Goal: Register for event/course

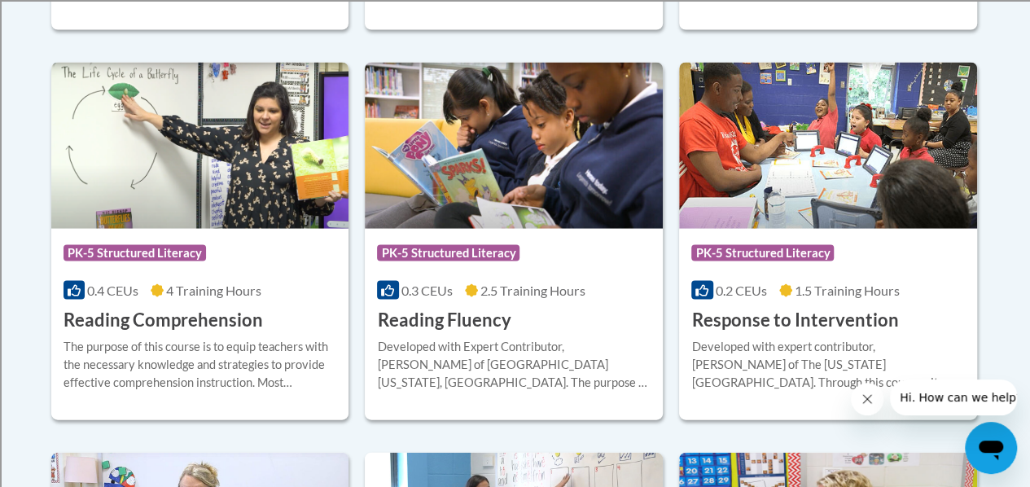
scroll to position [1557, 0]
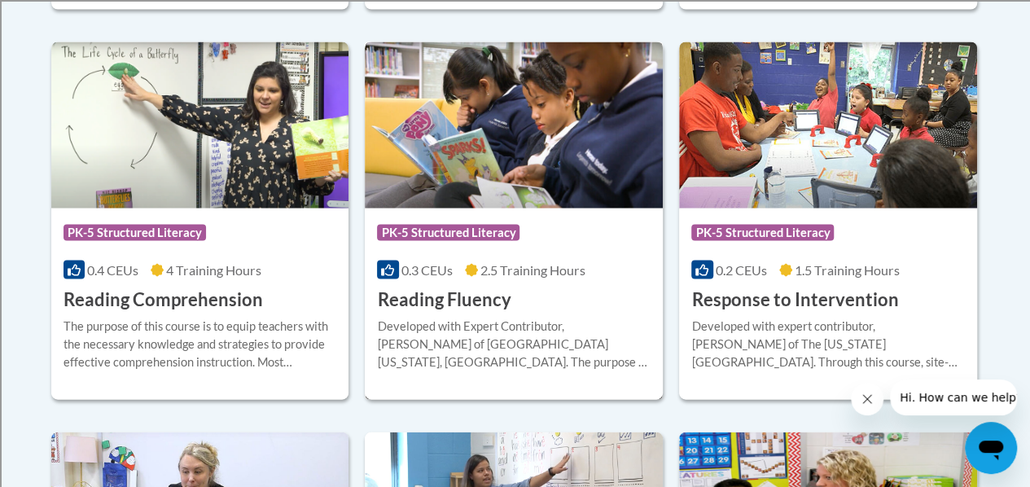
click at [468, 233] on span "PK-5 Structured Literacy" at bounding box center [448, 233] width 143 height 16
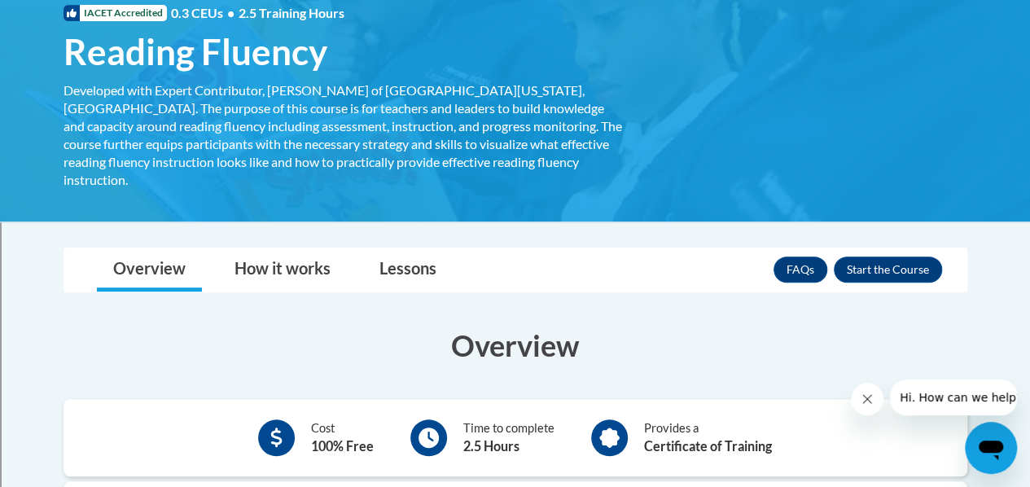
scroll to position [256, 0]
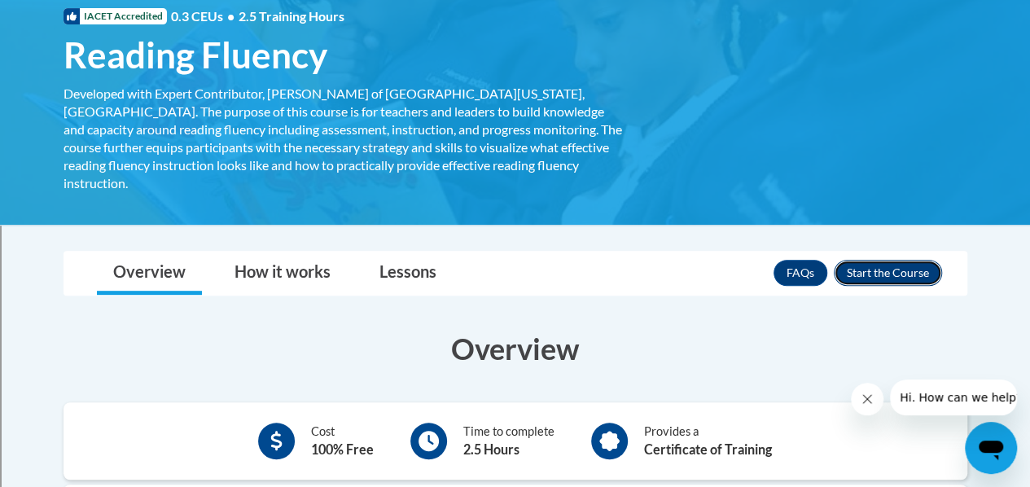
click at [862, 260] on button "Enroll" at bounding box center [888, 273] width 108 height 26
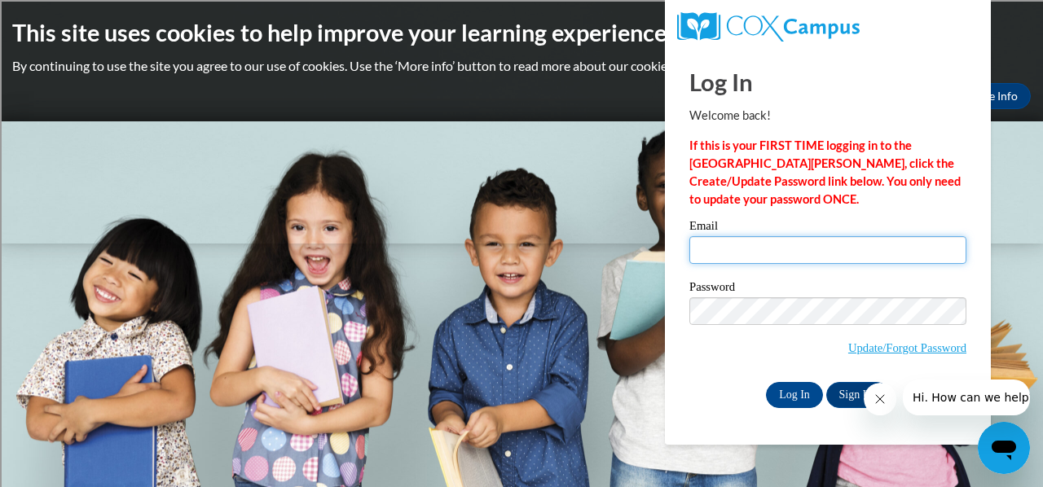
click at [771, 251] on input "Email" at bounding box center [827, 250] width 277 height 28
type input "melissalosik@yahoo.com"
drag, startPoint x: 837, startPoint y: 252, endPoint x: 656, endPoint y: 247, distance: 181.7
click at [656, 247] on body "This site uses cookies to help improve your learning experience. By continuing …" at bounding box center [521, 243] width 1043 height 487
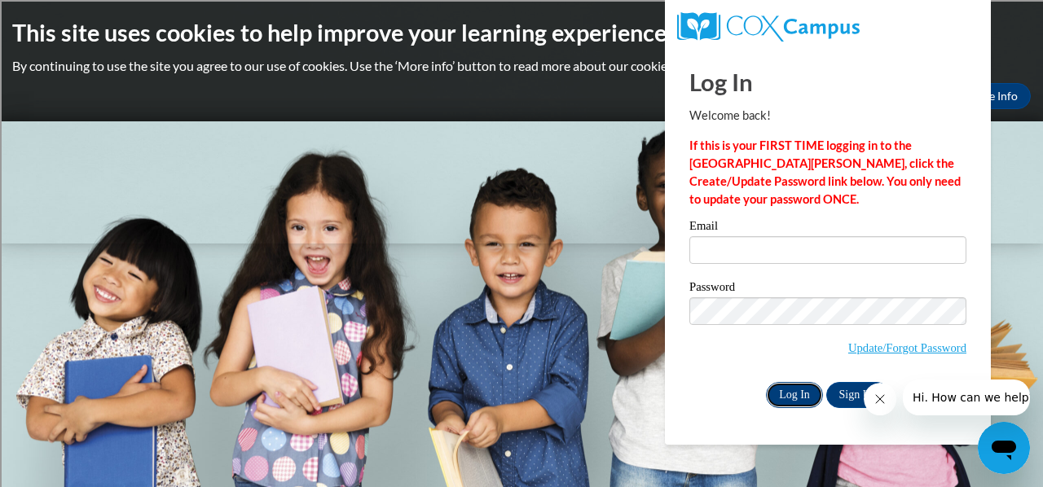
click at [790, 387] on input "Log In" at bounding box center [794, 395] width 57 height 26
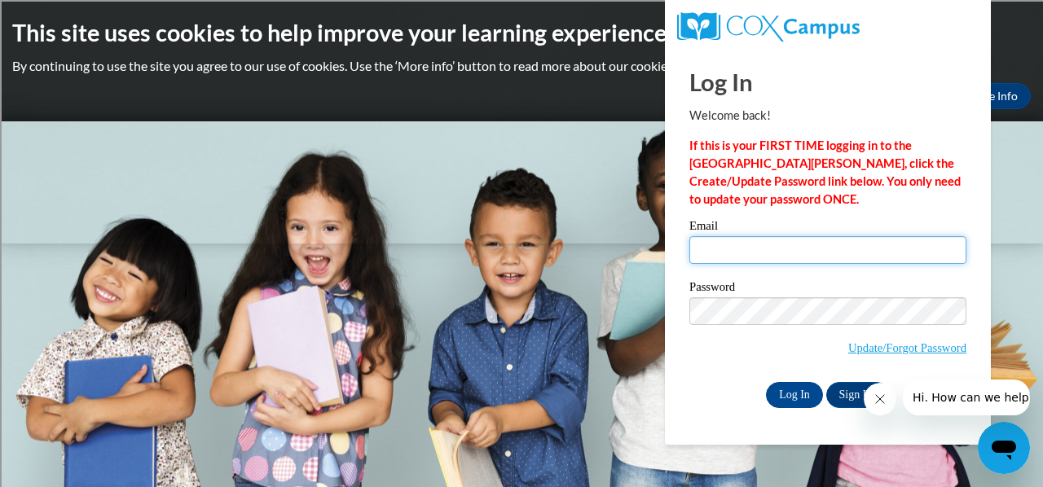
click at [761, 250] on input "Email" at bounding box center [827, 250] width 277 height 28
click at [813, 246] on input "Email" at bounding box center [827, 250] width 277 height 28
click at [758, 247] on input "Email" at bounding box center [827, 250] width 277 height 28
click at [879, 398] on icon "Close message from company" at bounding box center [878, 399] width 13 height 13
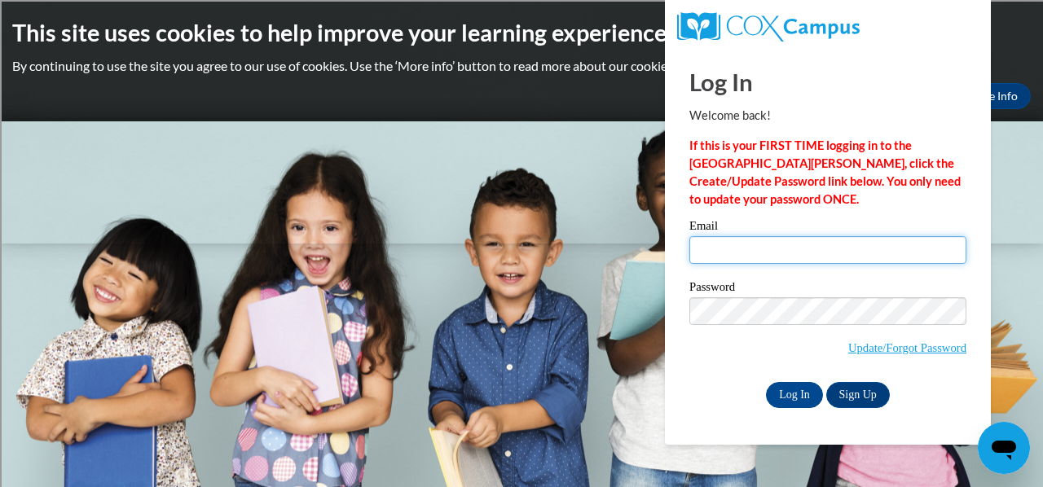
click at [719, 251] on input "Email" at bounding box center [827, 250] width 277 height 28
type input "m"
click at [689, 348] on span "Update/Forgot Password" at bounding box center [827, 331] width 277 height 68
click at [725, 249] on input "m" at bounding box center [827, 250] width 277 height 28
click at [715, 252] on input "m" at bounding box center [827, 250] width 277 height 28
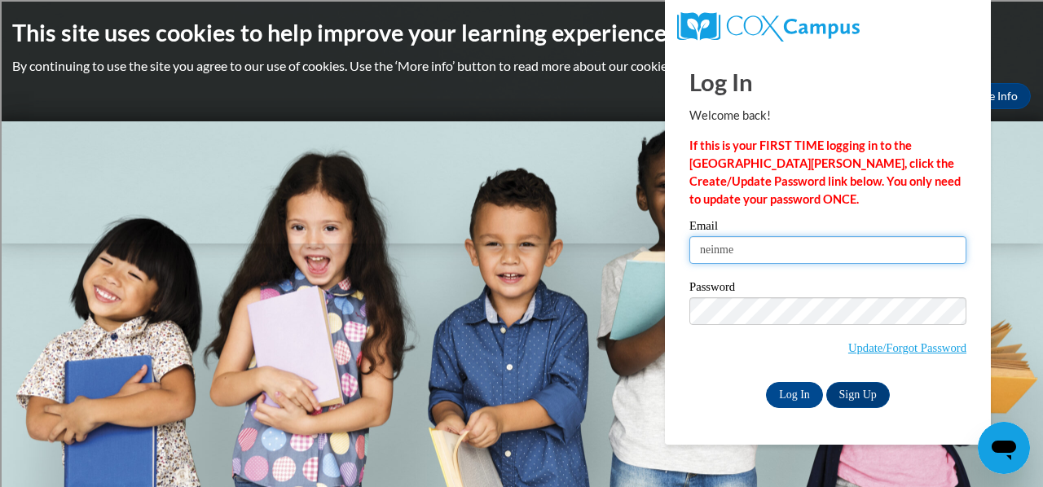
type input "neinmel@sdmfschools.org"
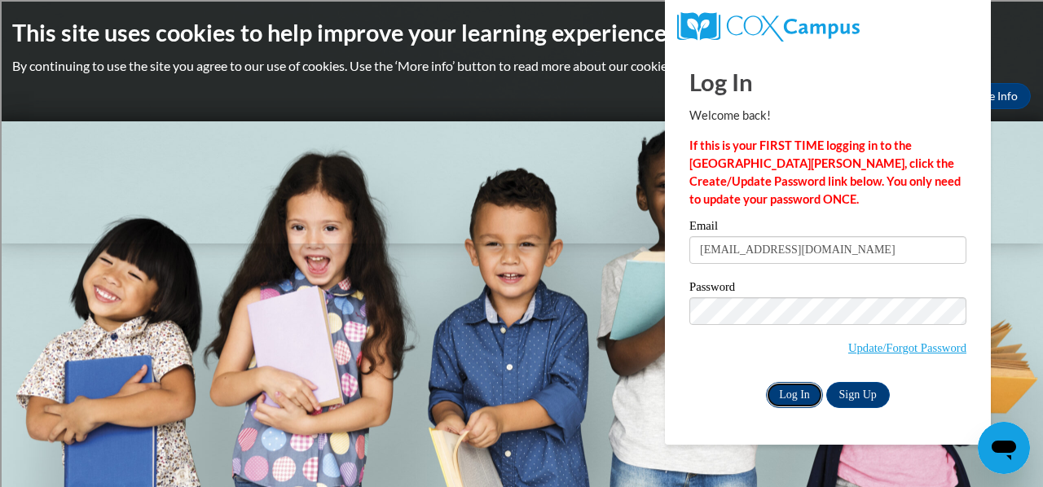
click at [792, 389] on input "Log In" at bounding box center [794, 395] width 57 height 26
click at [809, 392] on input "Log In" at bounding box center [794, 395] width 57 height 26
click at [801, 389] on input "Log In" at bounding box center [794, 395] width 57 height 26
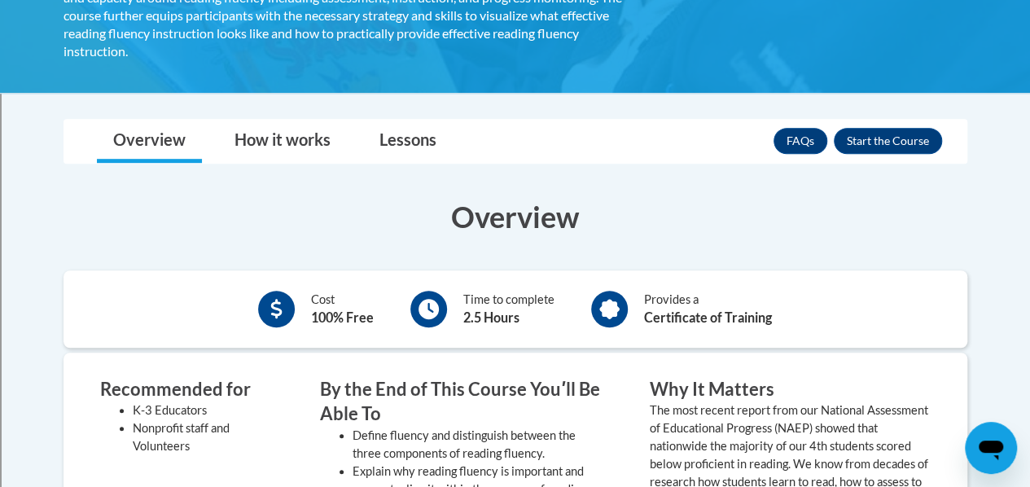
scroll to position [310, 0]
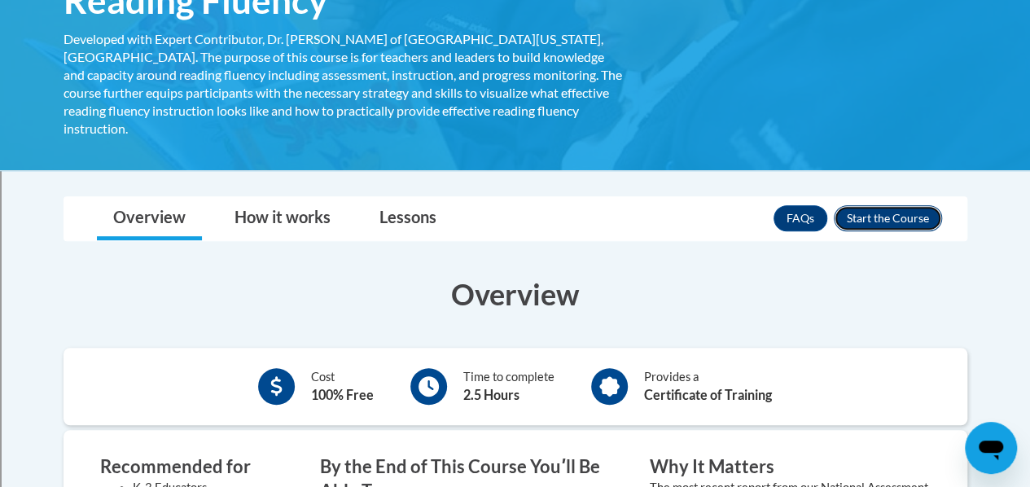
click at [879, 205] on button "Enroll" at bounding box center [888, 218] width 108 height 26
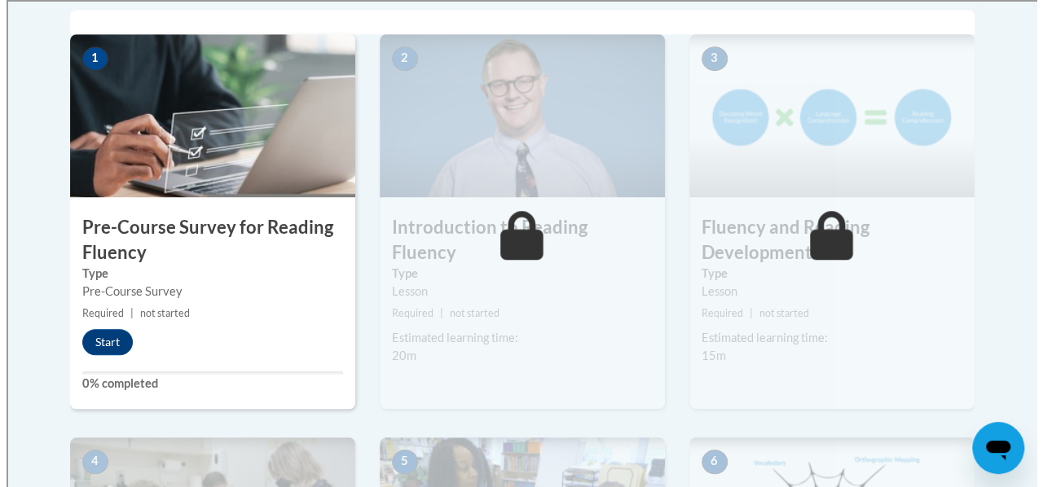
scroll to position [532, 0]
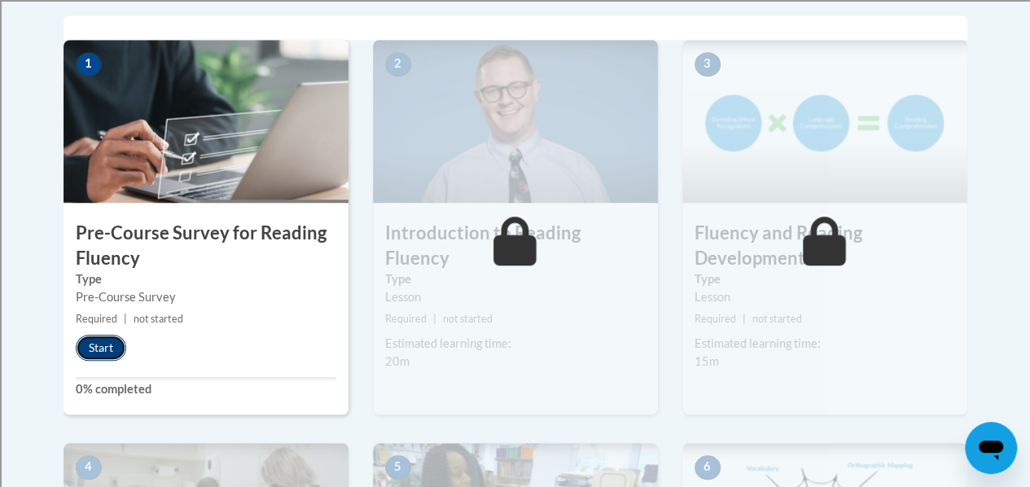
click at [94, 341] on button "Start" at bounding box center [101, 348] width 51 height 26
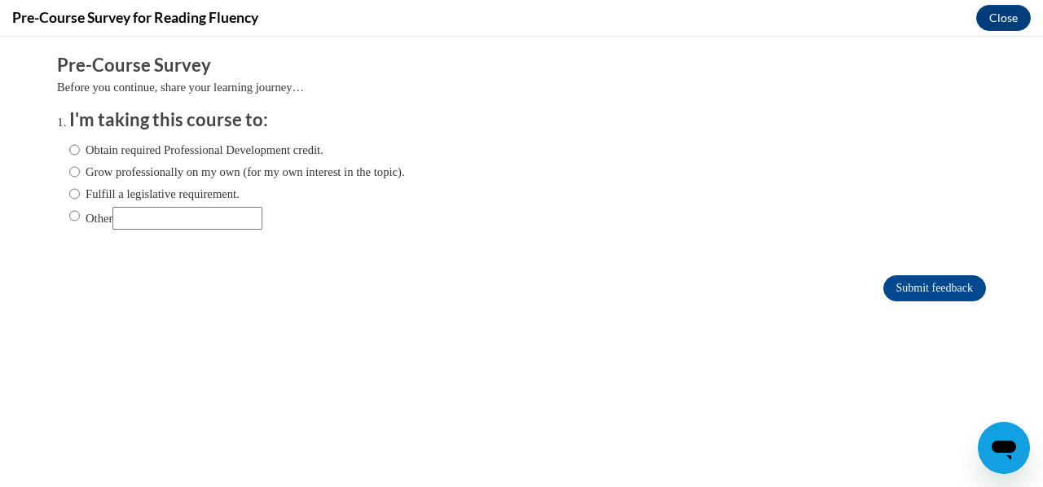
scroll to position [0, 0]
click at [69, 191] on input "Fulfill a legislative requirement." at bounding box center [74, 194] width 11 height 18
radio input "true"
click at [899, 284] on input "Submit feedback" at bounding box center [934, 288] width 103 height 26
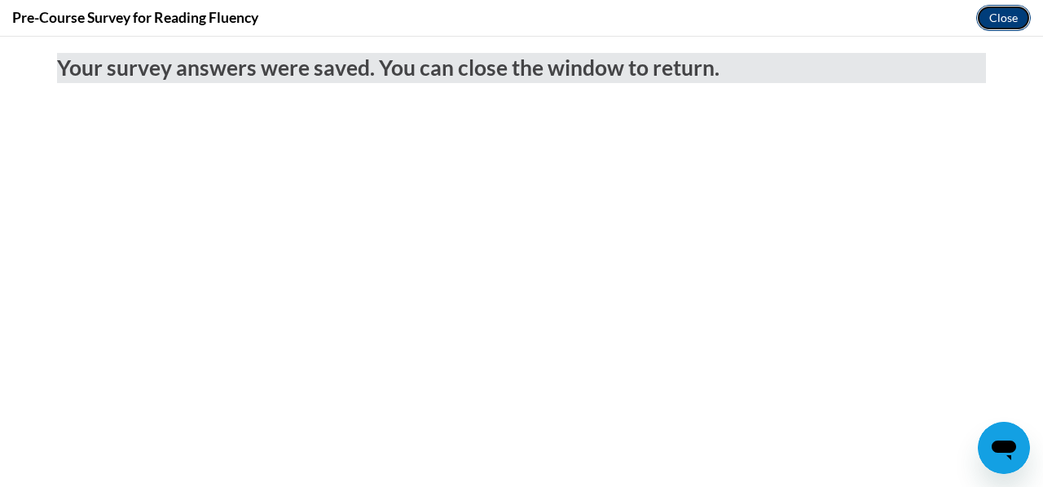
click at [984, 19] on button "Close" at bounding box center [1003, 18] width 55 height 26
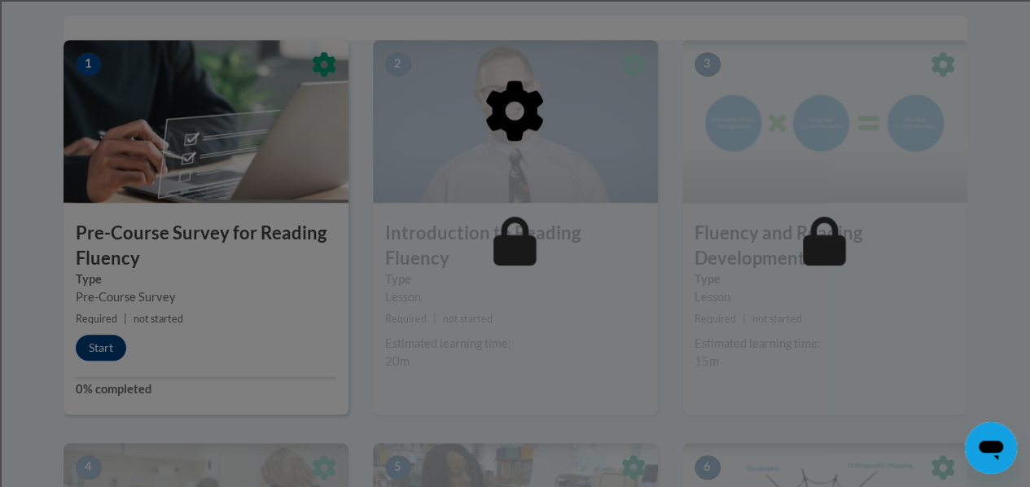
click at [103, 347] on div at bounding box center [516, 195] width 904 height 310
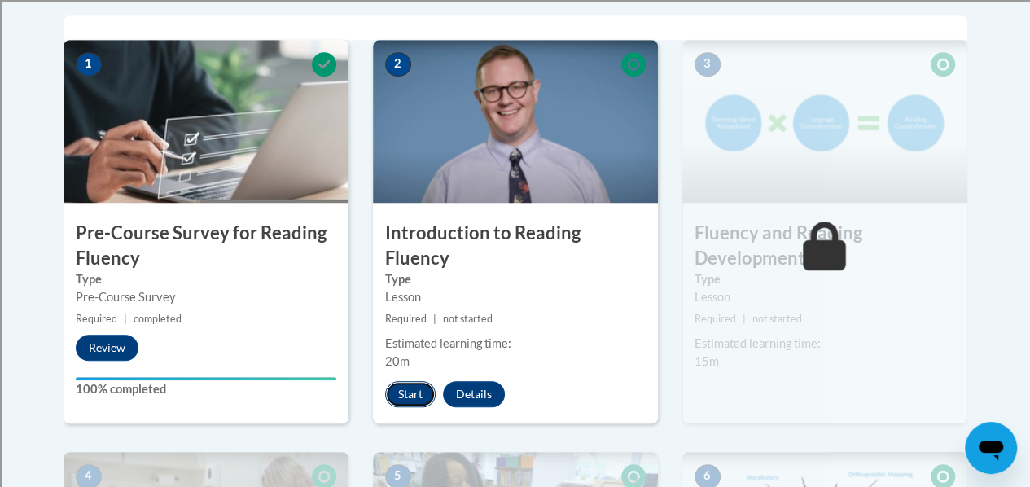
click at [411, 381] on button "Start" at bounding box center [410, 394] width 51 height 26
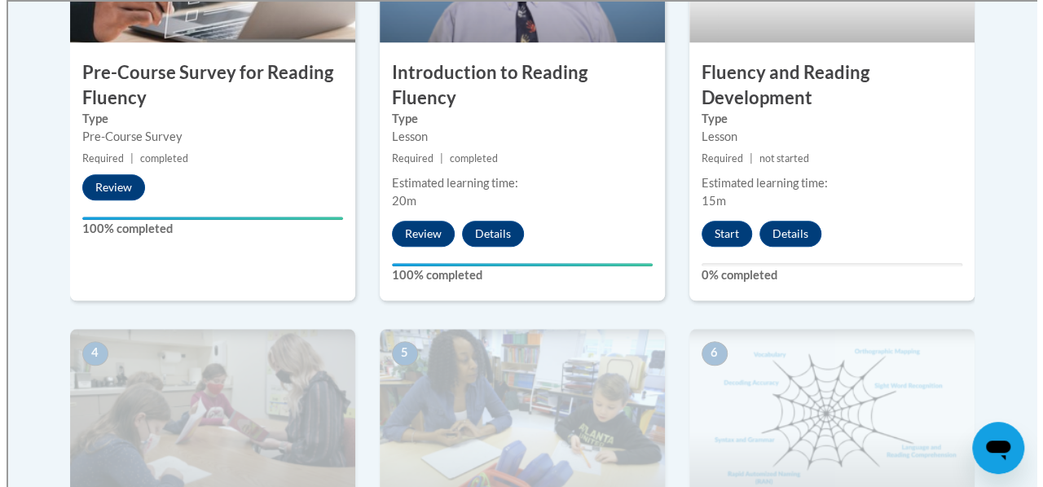
scroll to position [690, 0]
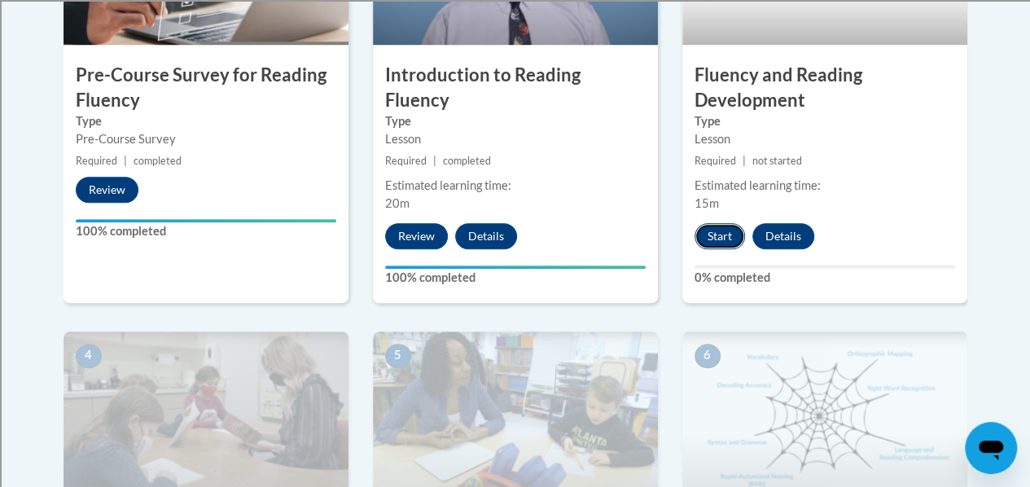
click at [723, 232] on button "Start" at bounding box center [720, 236] width 51 height 26
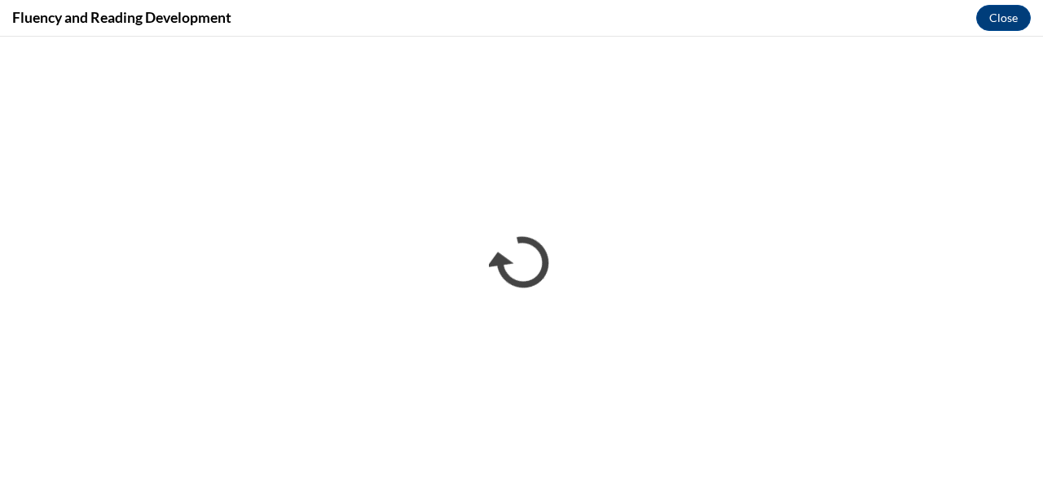
scroll to position [0, 0]
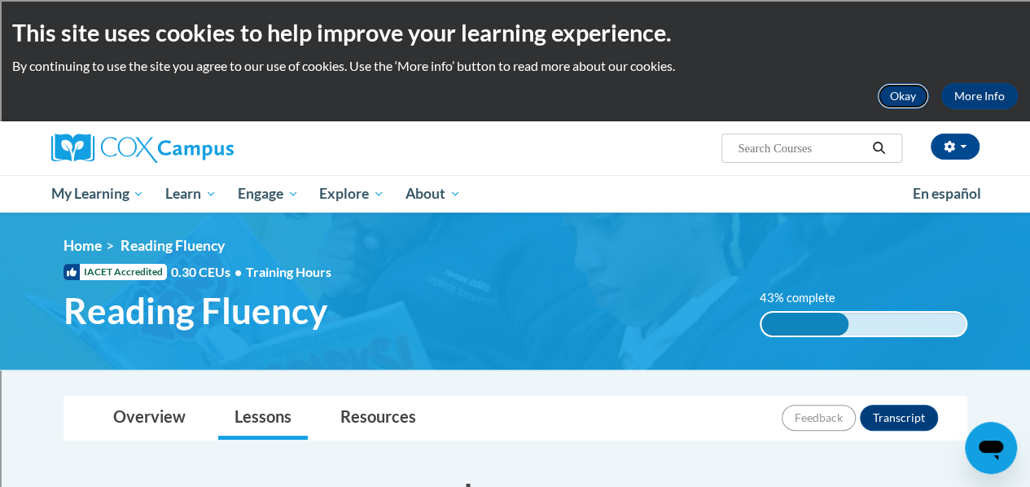
click at [896, 101] on button "Okay" at bounding box center [903, 96] width 52 height 26
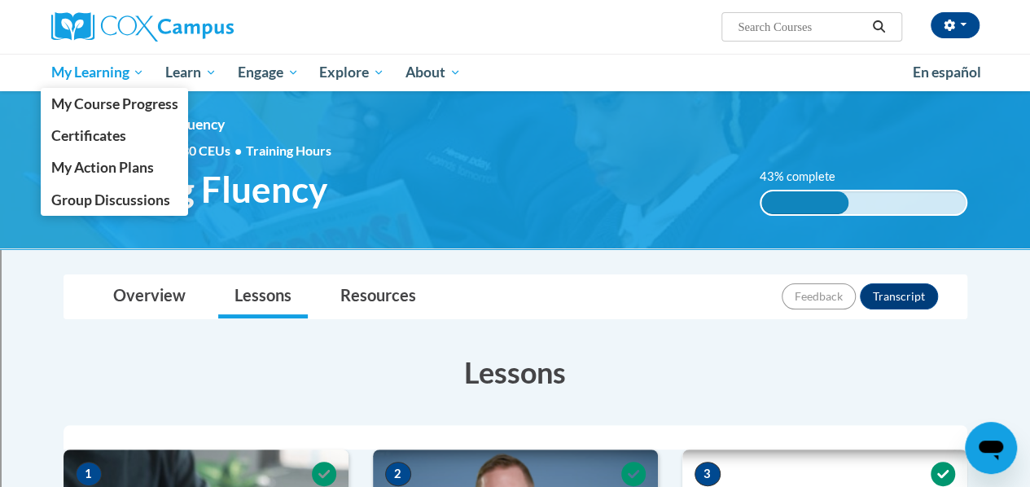
click at [127, 66] on span "My Learning" at bounding box center [98, 73] width 94 height 20
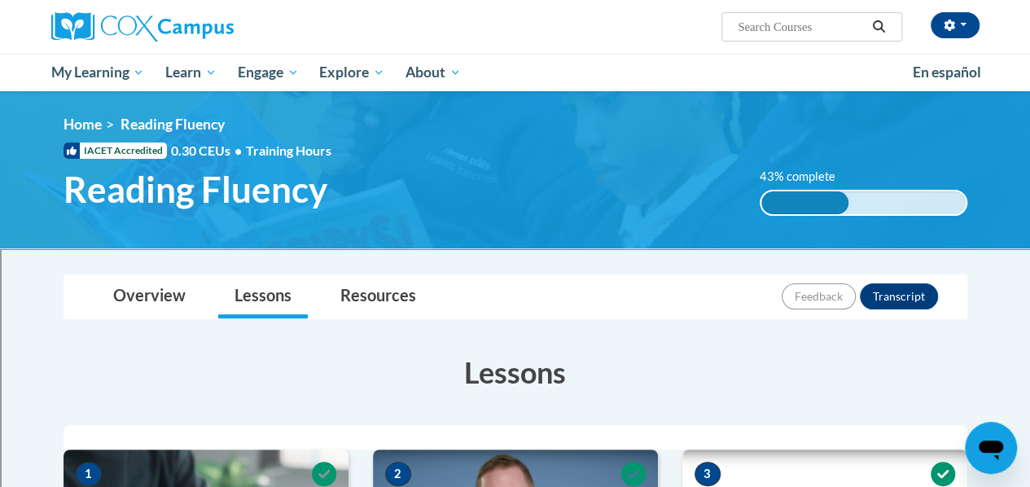
click at [677, 41] on div "[PERSON_NAME]-Losik ([GEOGRAPHIC_DATA]/[GEOGRAPHIC_DATA] UTC-05:00) My Profile …" at bounding box center [515, 27] width 953 height 54
click at [540, 429] on div at bounding box center [516, 437] width 904 height 24
